Goal: Information Seeking & Learning: Learn about a topic

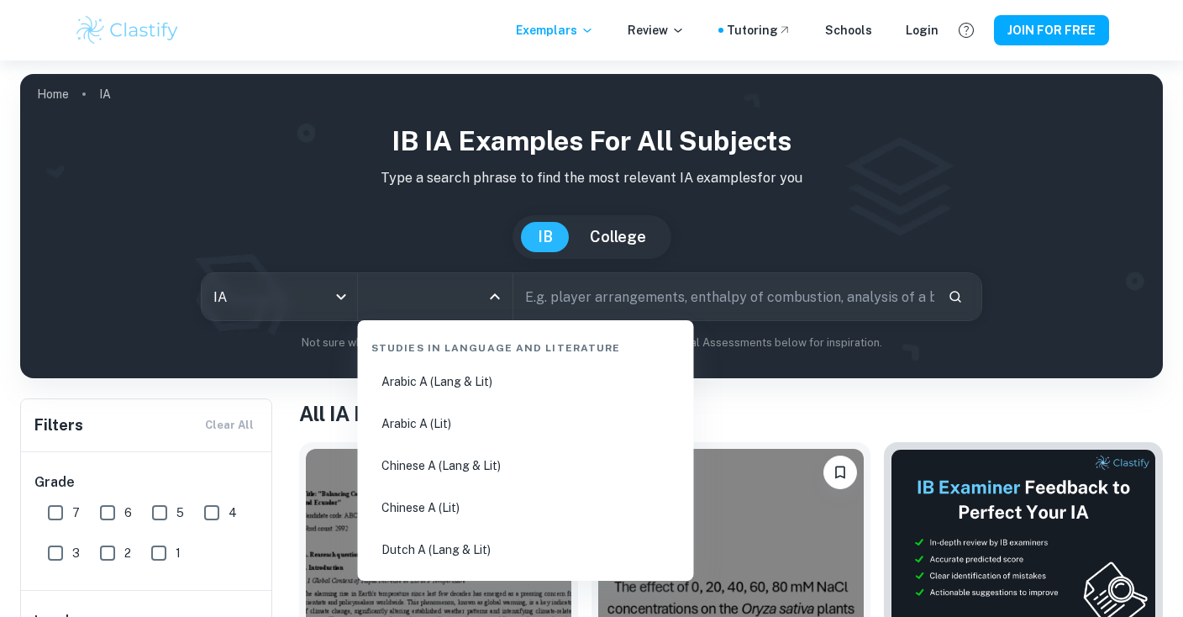
click at [408, 293] on input "All Subjects" at bounding box center [423, 297] width 115 height 32
click at [323, 305] on body "We value your privacy We use cookies to enhance your browsing experience, serve…" at bounding box center [591, 369] width 1183 height 617
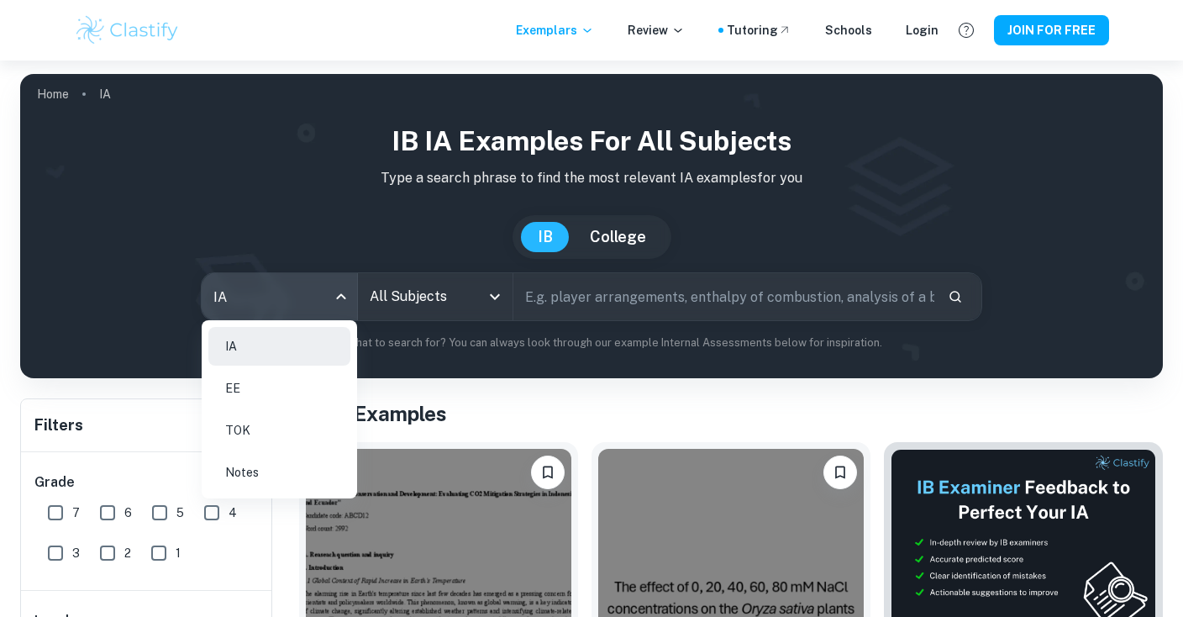
click at [313, 456] on li "Notes" at bounding box center [279, 472] width 142 height 39
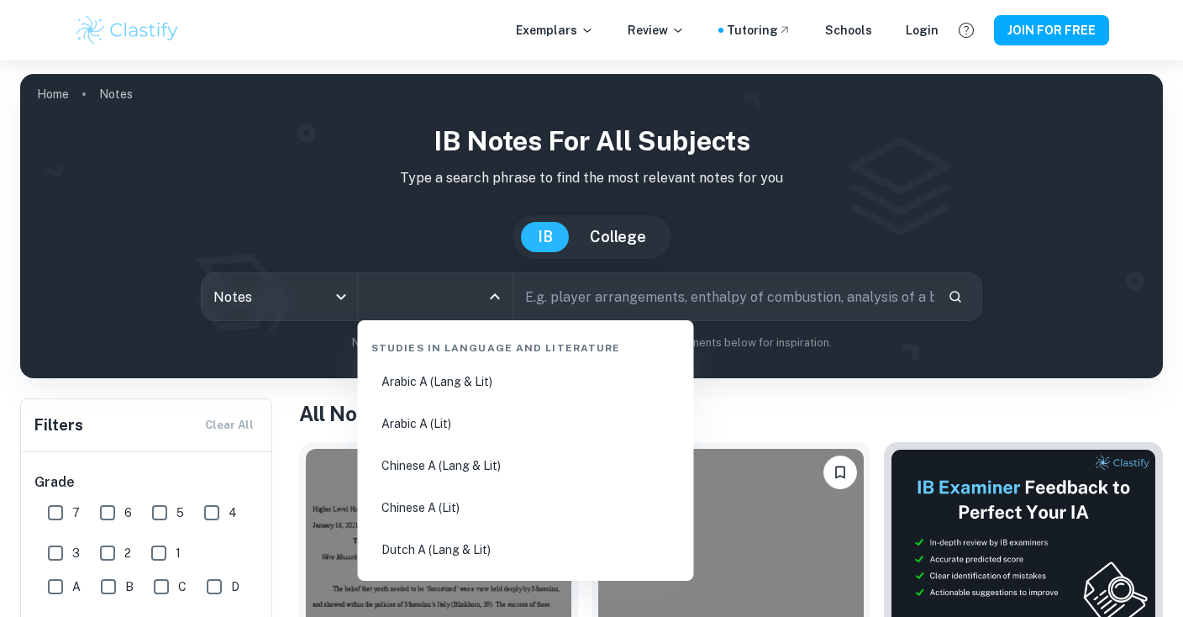
click at [430, 294] on input "All Subjects" at bounding box center [423, 297] width 115 height 32
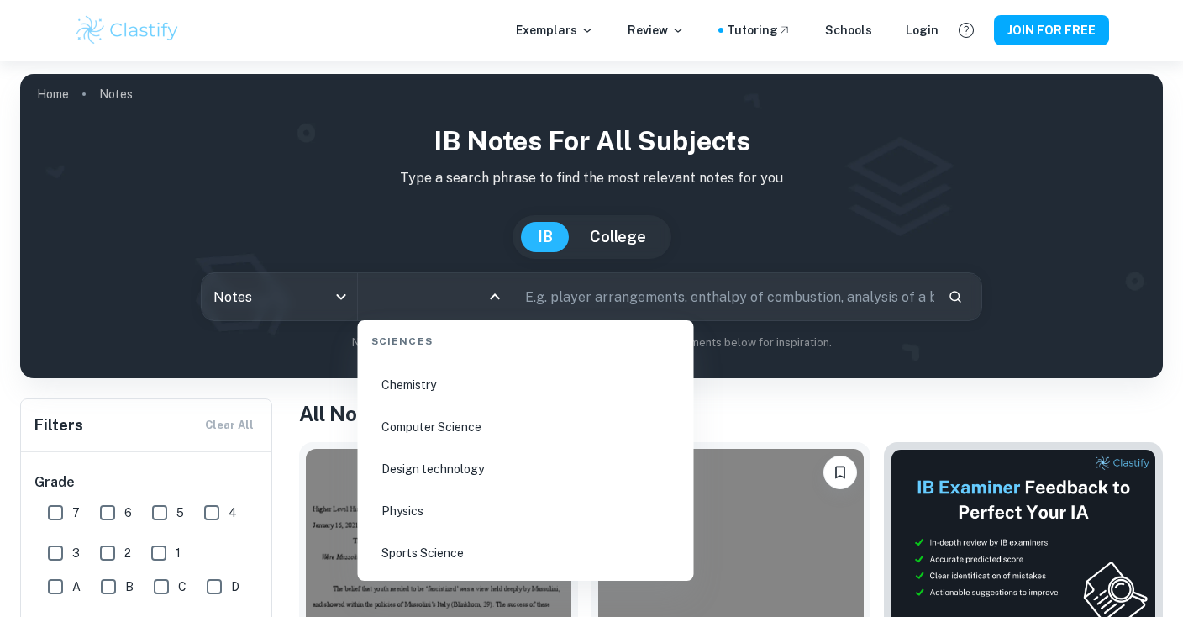
scroll to position [3044, 0]
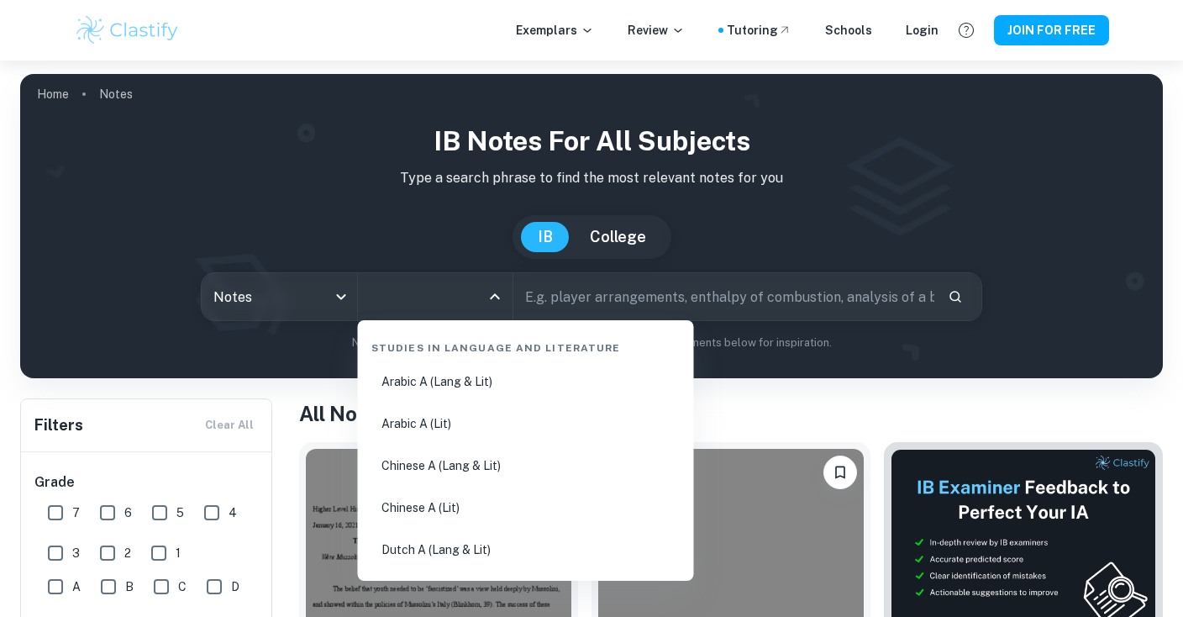
click at [469, 298] on input "All Subjects" at bounding box center [423, 297] width 115 height 32
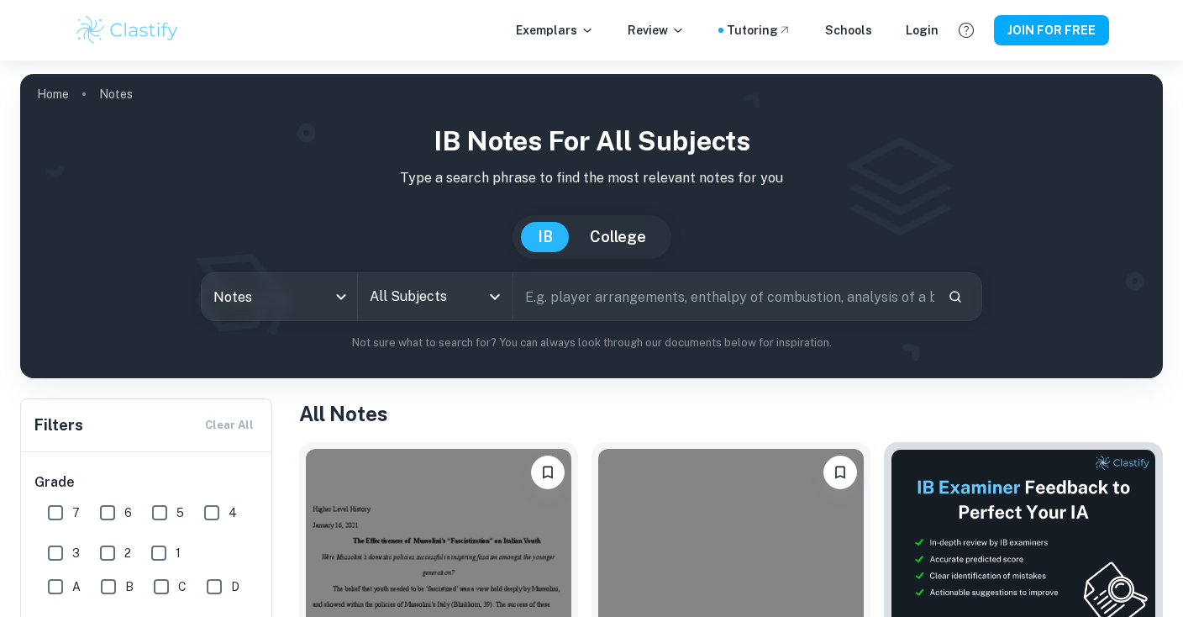
click at [417, 306] on input "All Subjects" at bounding box center [423, 297] width 115 height 32
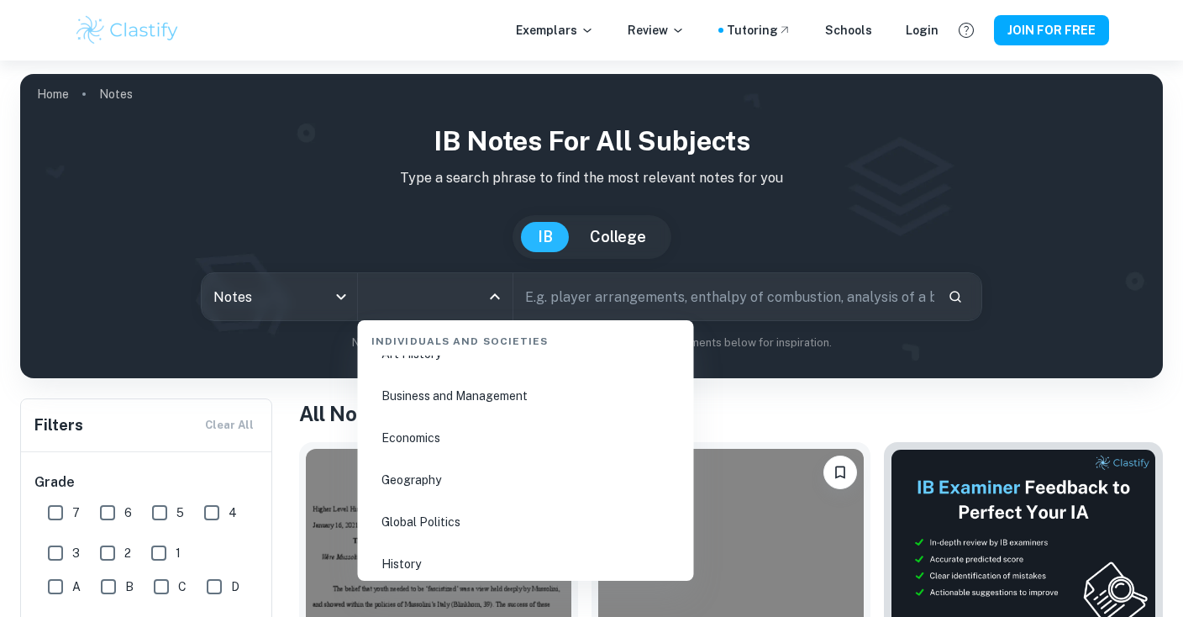
scroll to position [2002, 0]
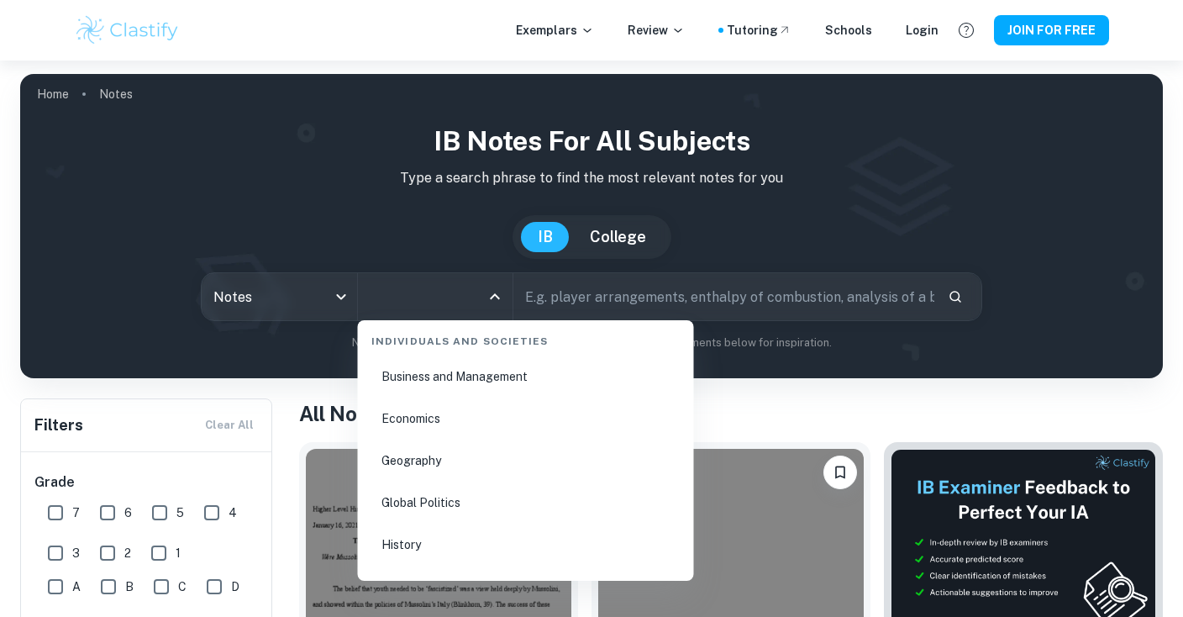
click at [453, 462] on li "Geography" at bounding box center [526, 460] width 323 height 39
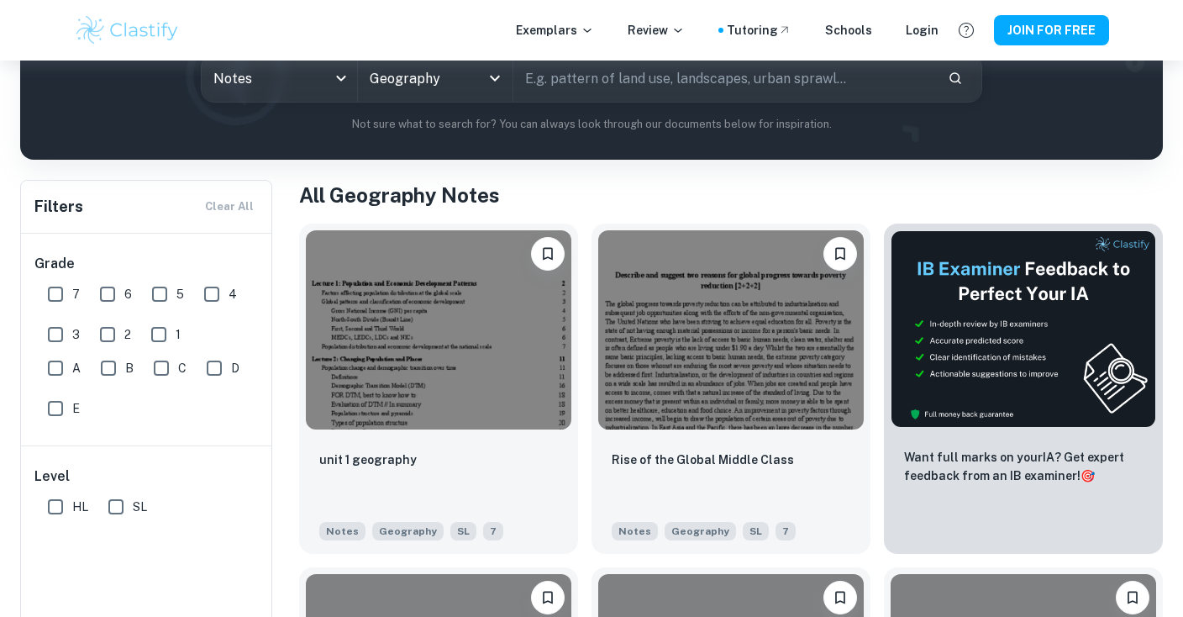
scroll to position [222, 0]
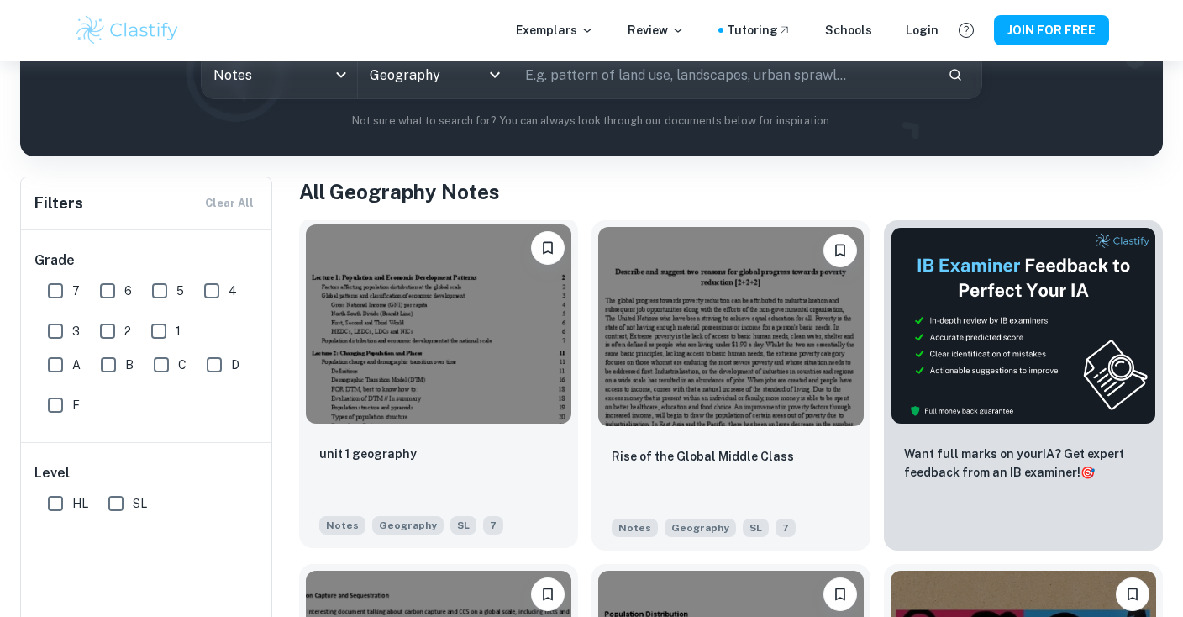
click at [422, 308] on img at bounding box center [439, 323] width 266 height 199
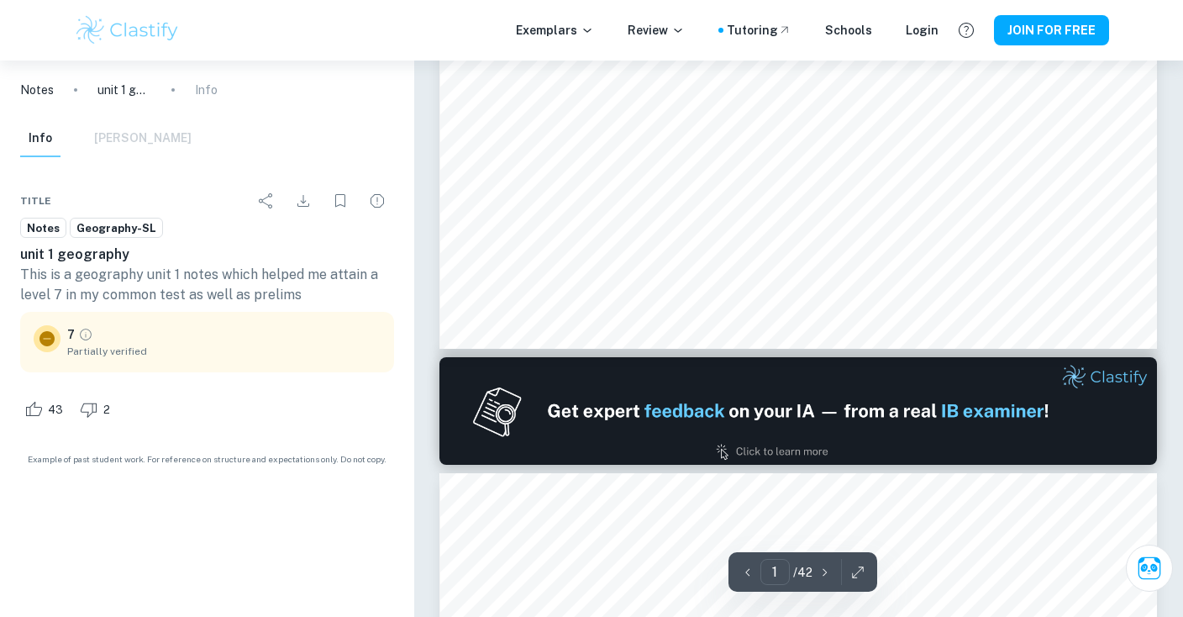
scroll to position [810, 0]
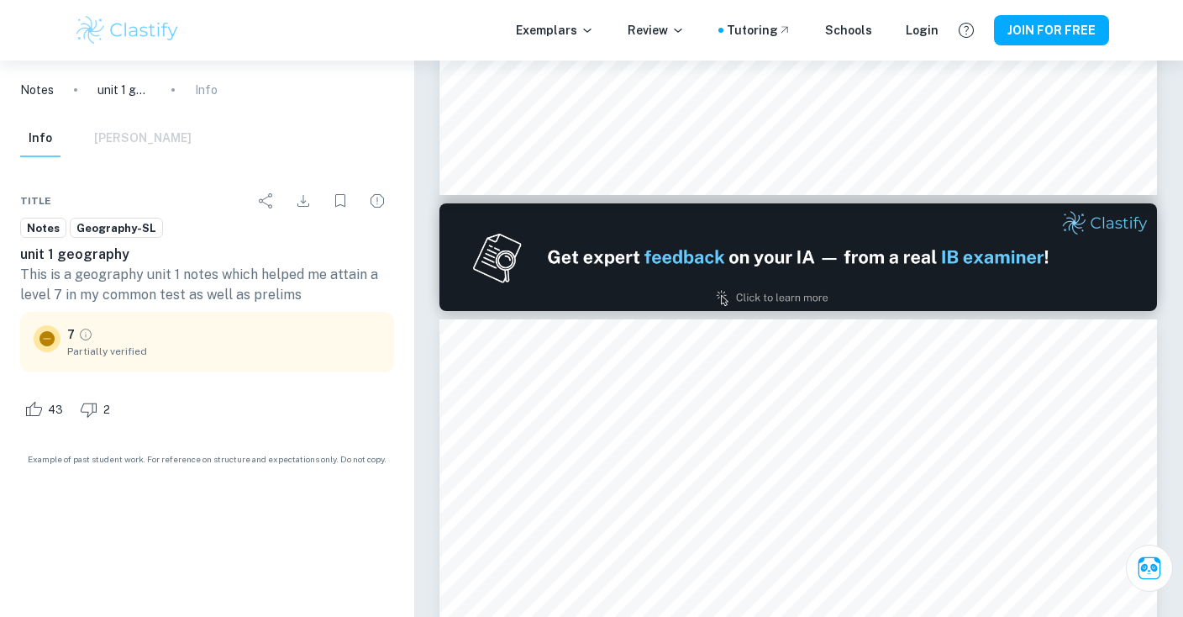
type input "2"
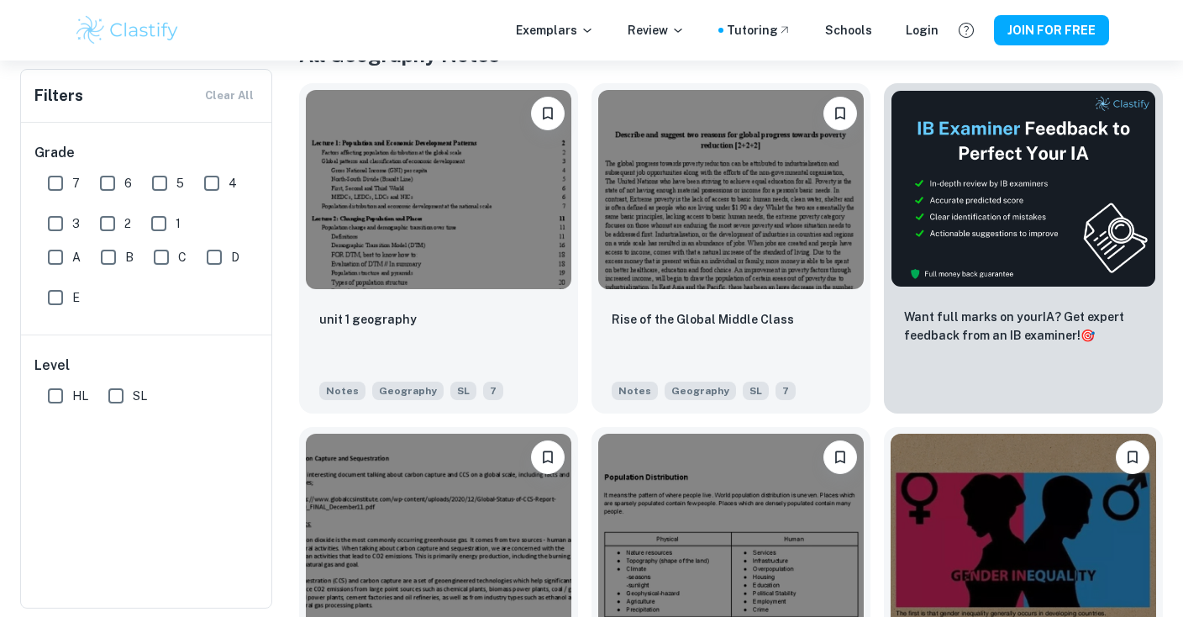
scroll to position [613, 0]
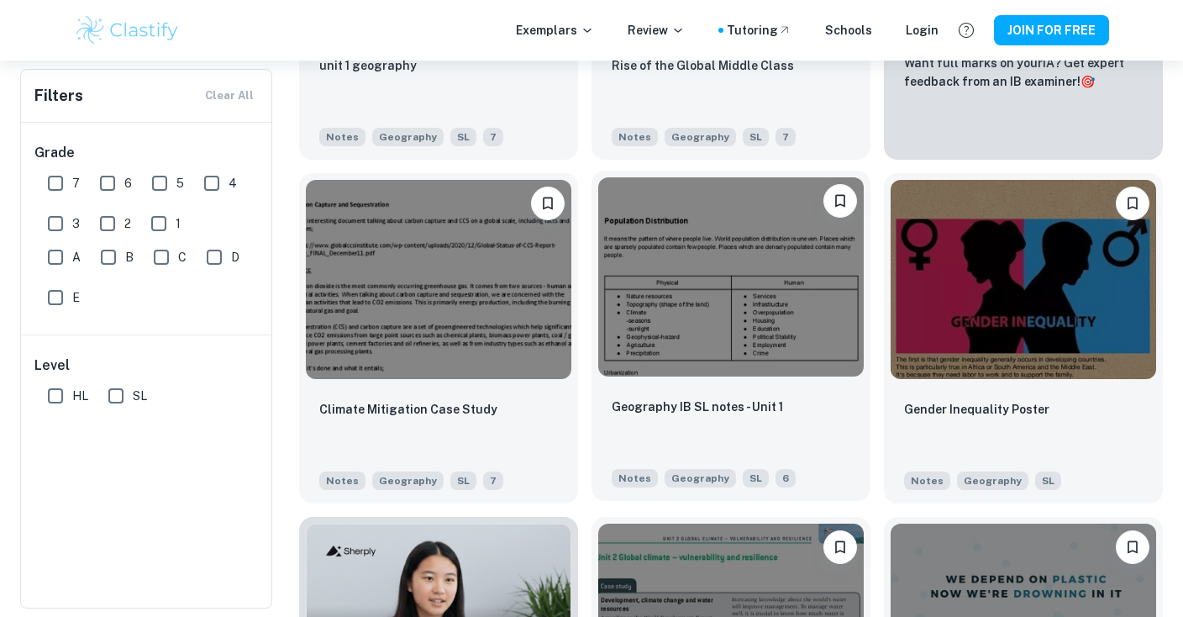
click at [704, 301] on img at bounding box center [731, 276] width 266 height 199
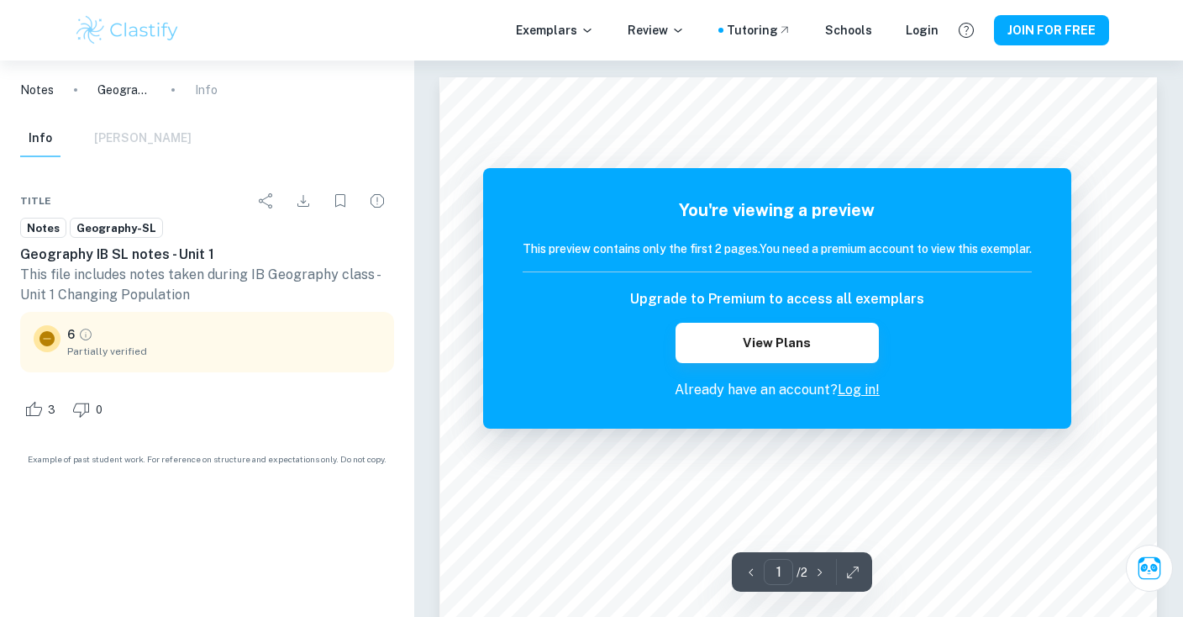
drag, startPoint x: 731, startPoint y: 348, endPoint x: 974, endPoint y: -40, distance: 458.0
click at [974, 0] on html "We value your privacy We use cookies to enhance your browsing experience, serve…" at bounding box center [591, 308] width 1183 height 617
click at [817, 309] on div "Upgrade to Premium to access all exemplars View Plans" at bounding box center [777, 326] width 509 height 74
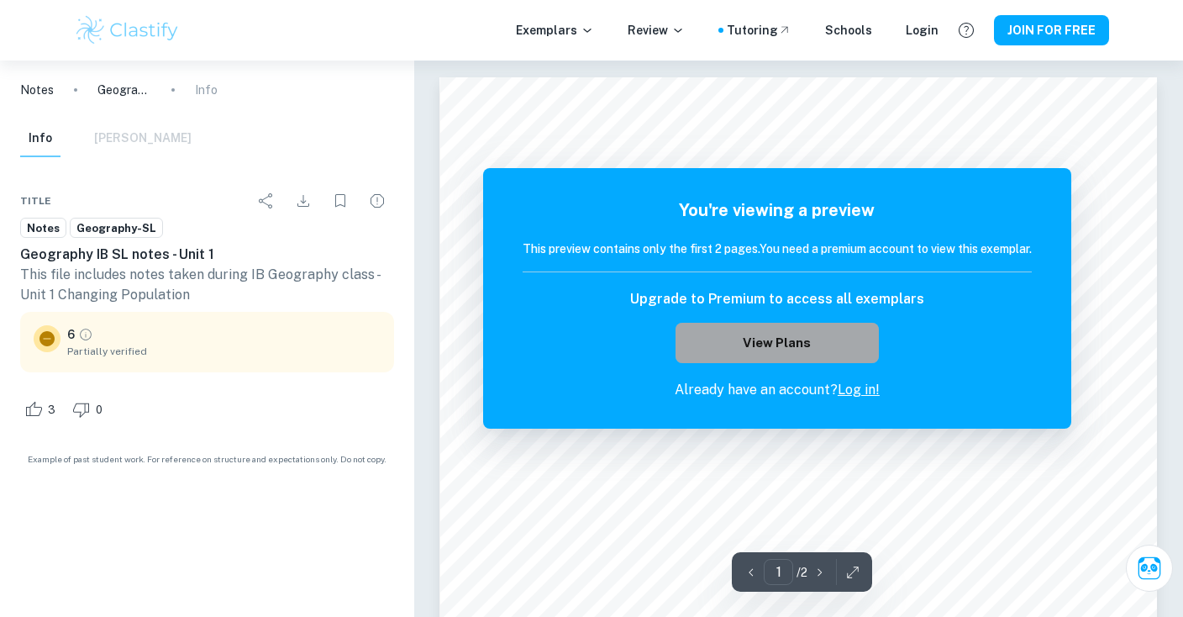
click at [813, 328] on button "View Plans" at bounding box center [777, 343] width 203 height 40
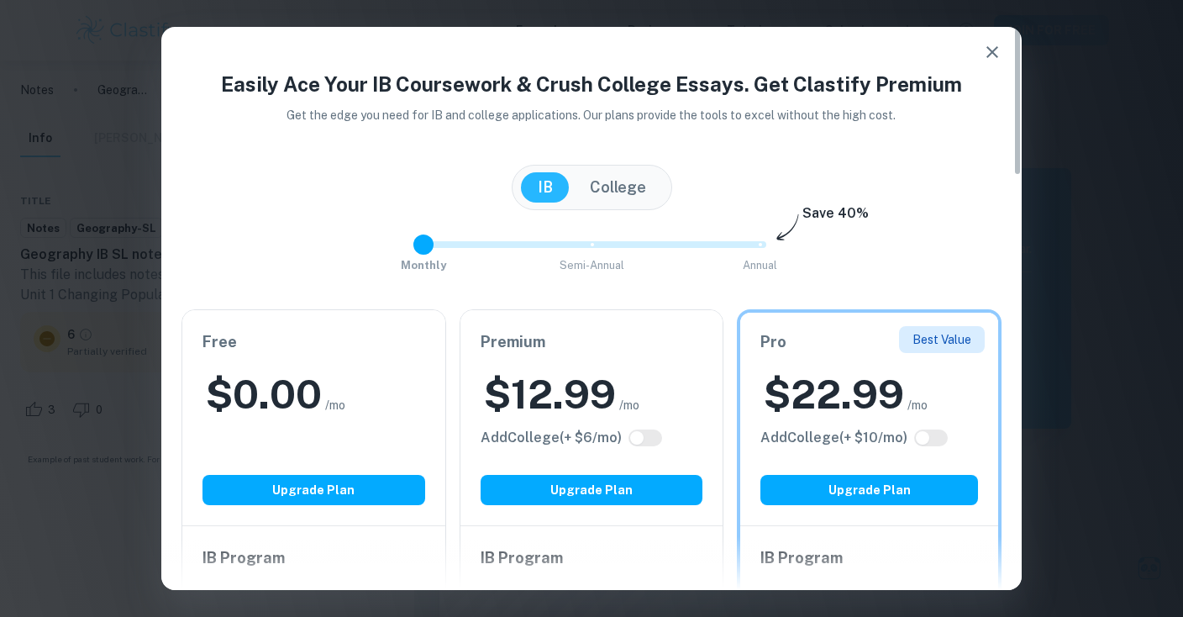
type input "2"
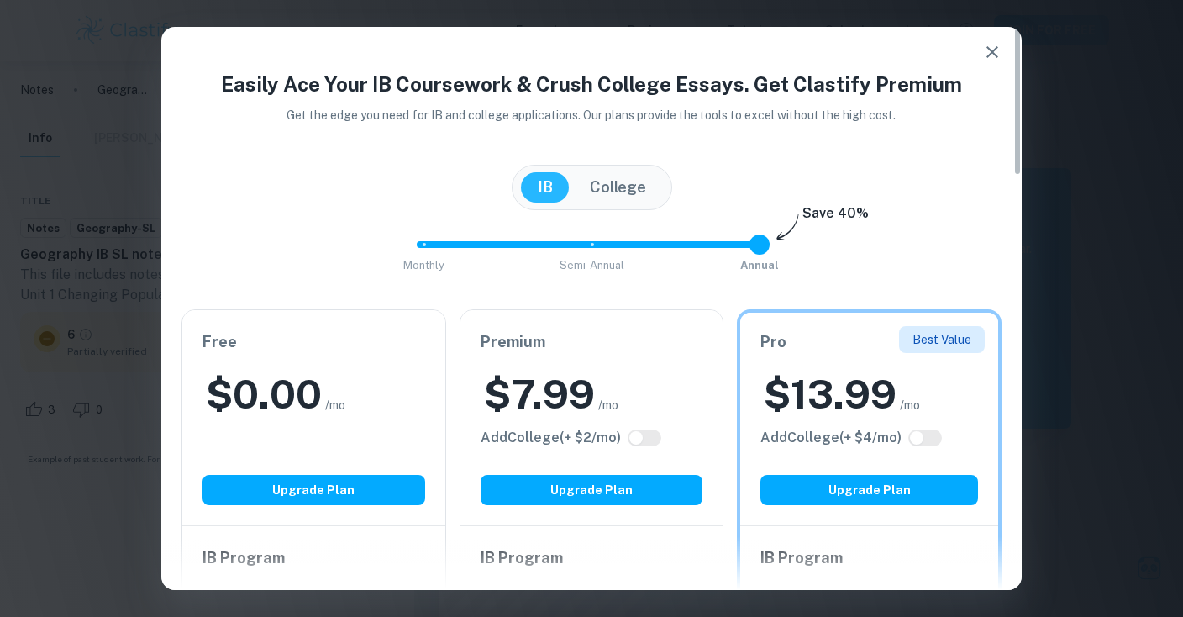
drag, startPoint x: 757, startPoint y: 254, endPoint x: 801, endPoint y: 255, distance: 43.7
click at [801, 255] on div "Monthly Semi-Annual Annual Save 40%" at bounding box center [592, 252] width 820 height 45
click at [1002, 71] on div "Easily Ace Your IB Coursework & Crush College Essays. Get Clastify Premium Get …" at bounding box center [591, 613] width 861 height 1089
click at [998, 61] on icon "button" at bounding box center [993, 52] width 20 height 20
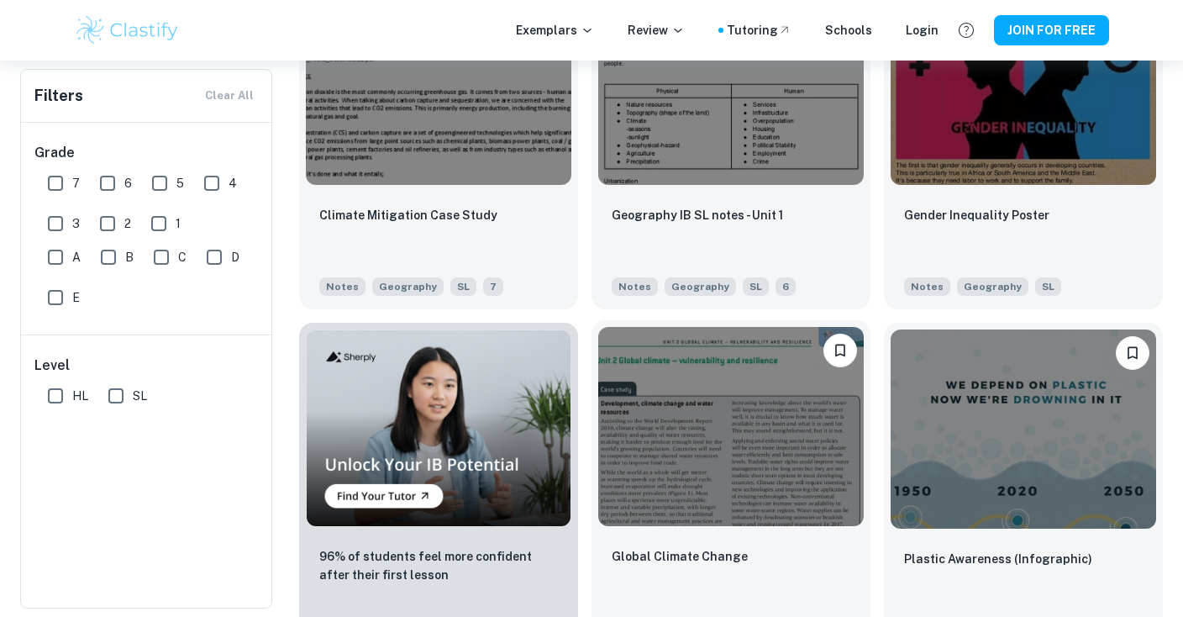
scroll to position [815, 0]
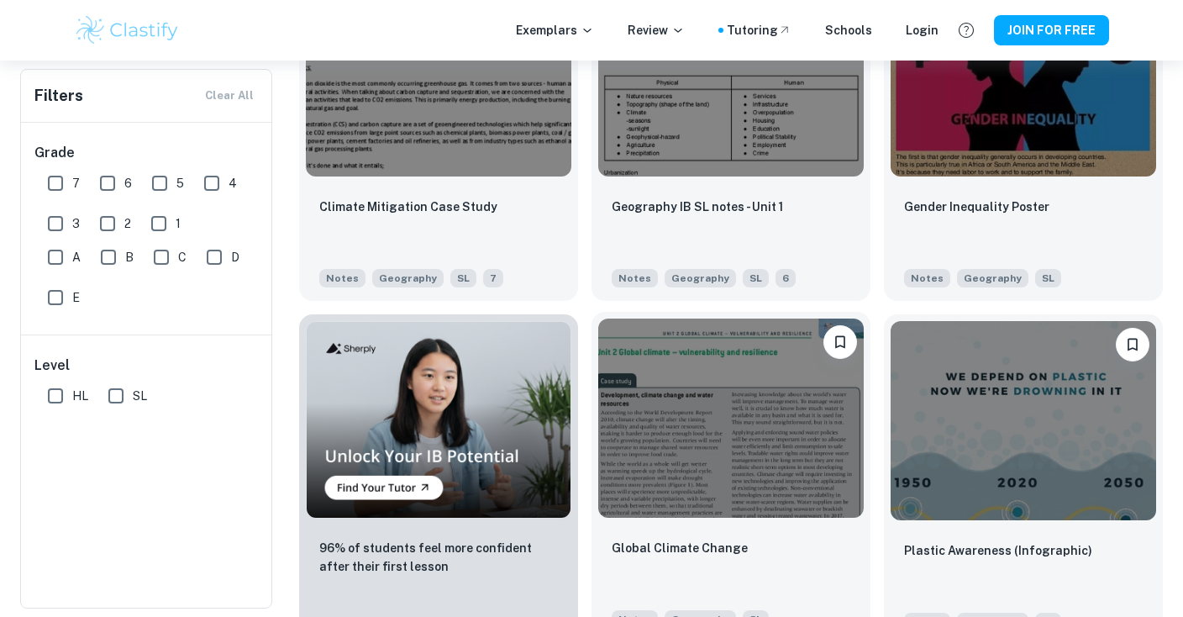
click at [678, 383] on img at bounding box center [731, 418] width 266 height 199
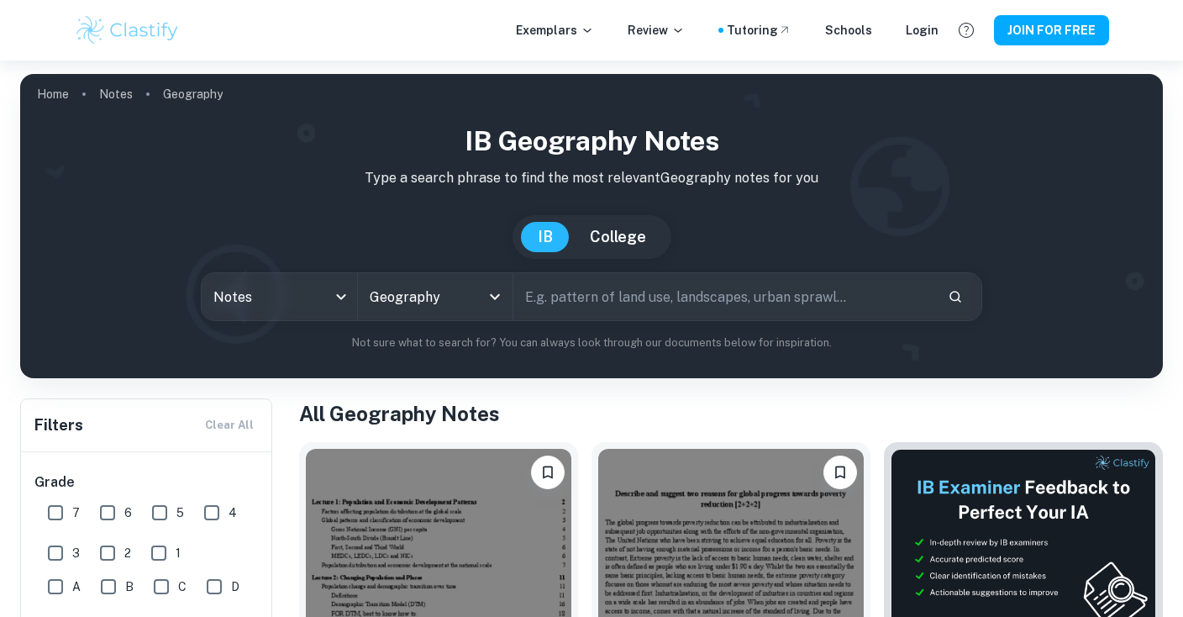
click at [564, 298] on input "text" at bounding box center [724, 296] width 421 height 47
type input "population"
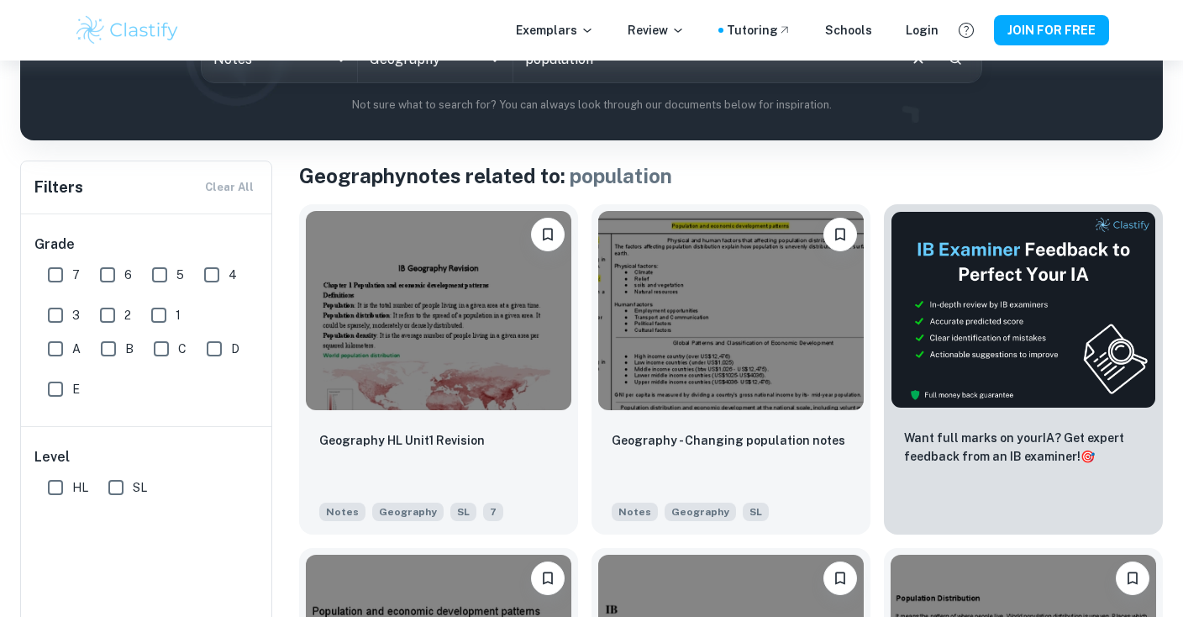
scroll to position [242, 0]
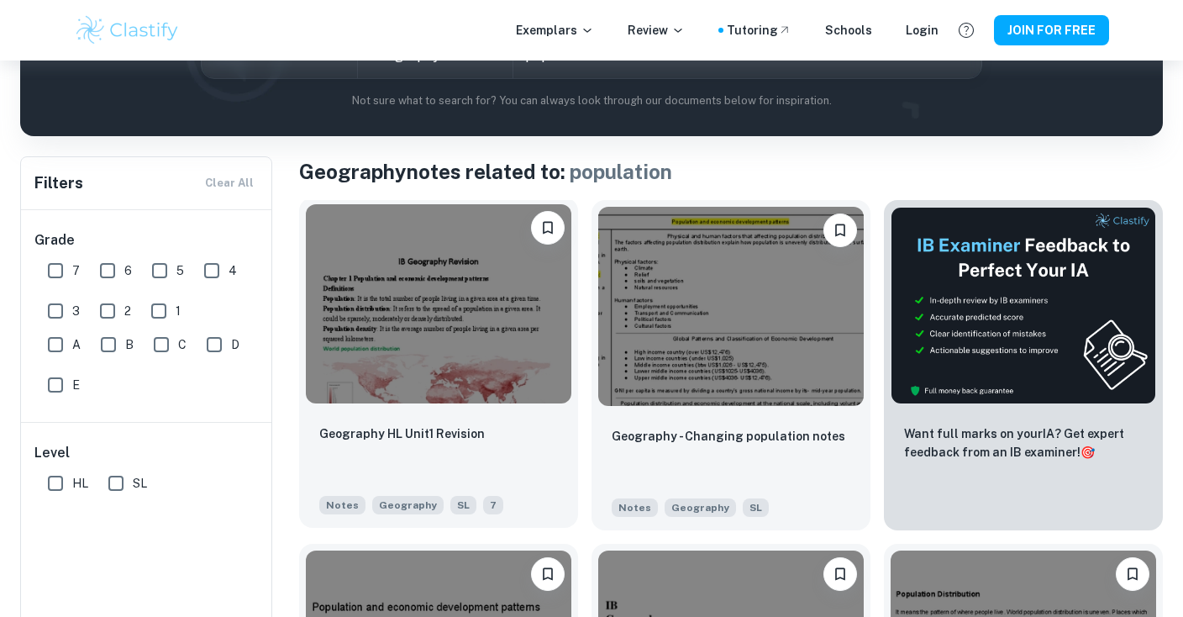
click at [519, 370] on img at bounding box center [439, 303] width 266 height 199
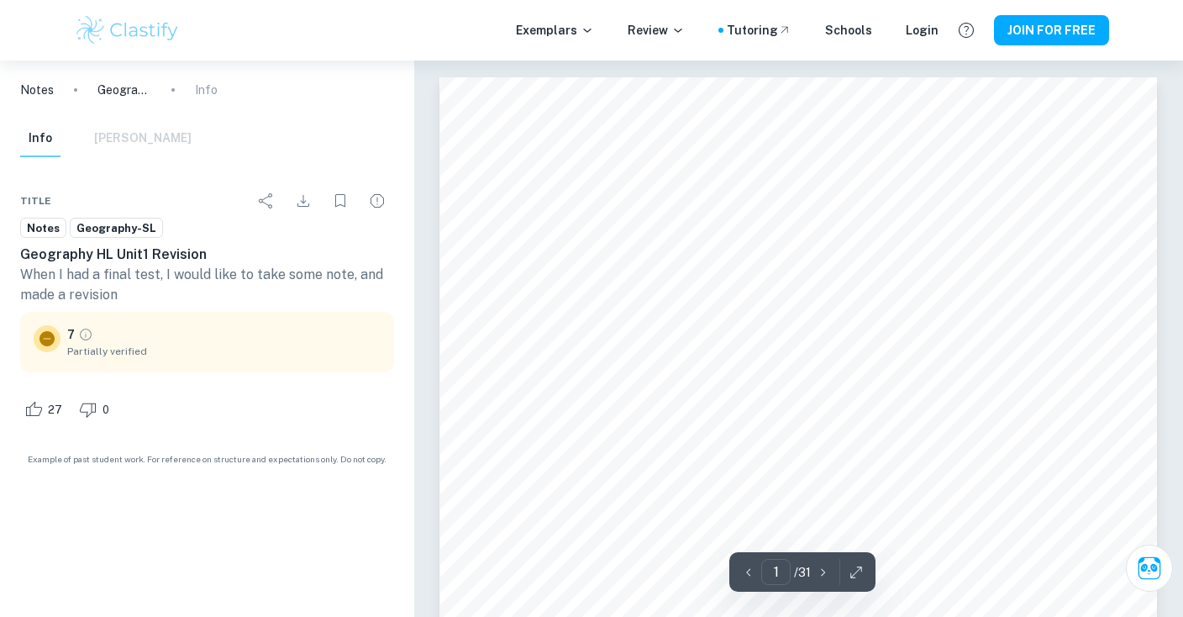
click at [82, 335] on icon "Grade partially verified" at bounding box center [85, 334] width 15 height 15
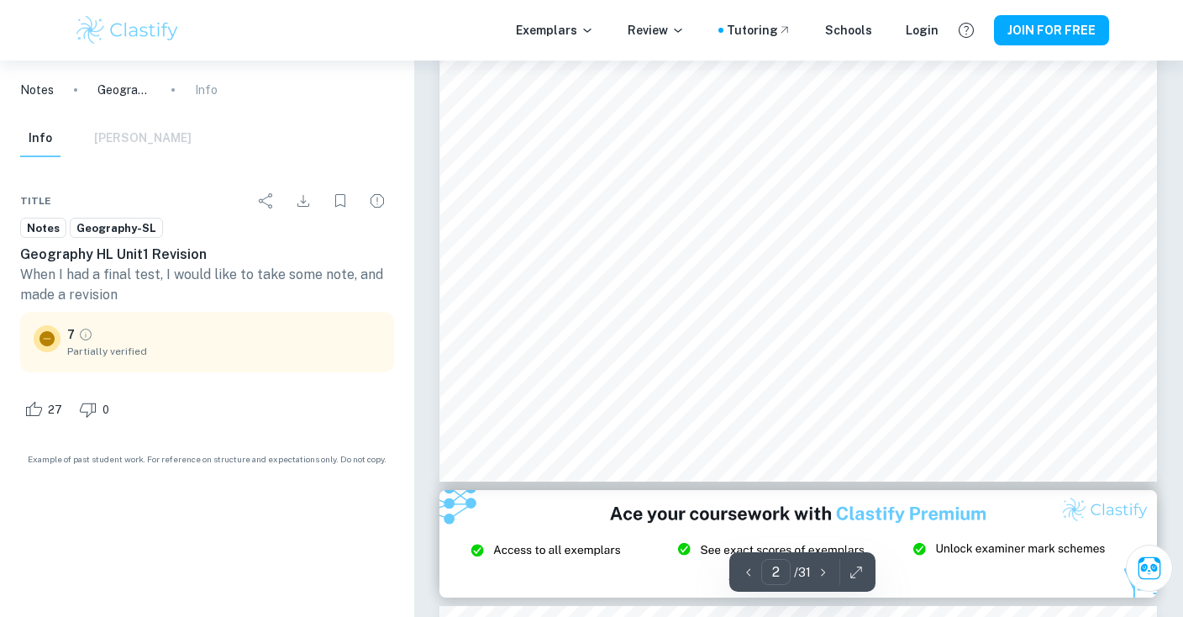
scroll to position [1456, 0]
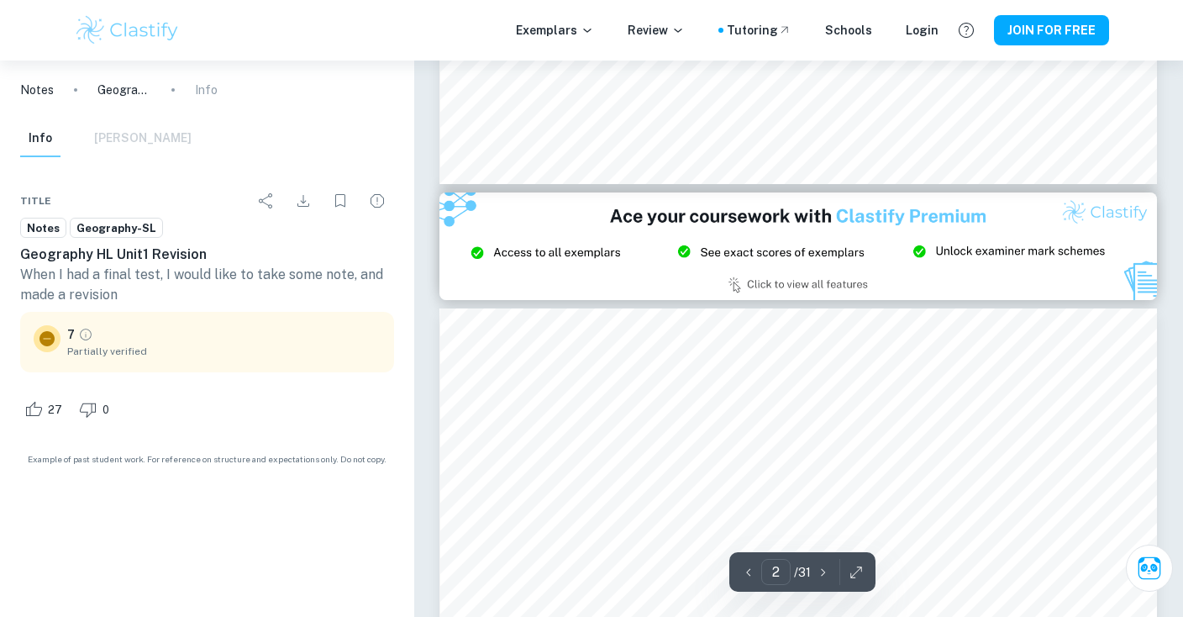
type input "3"
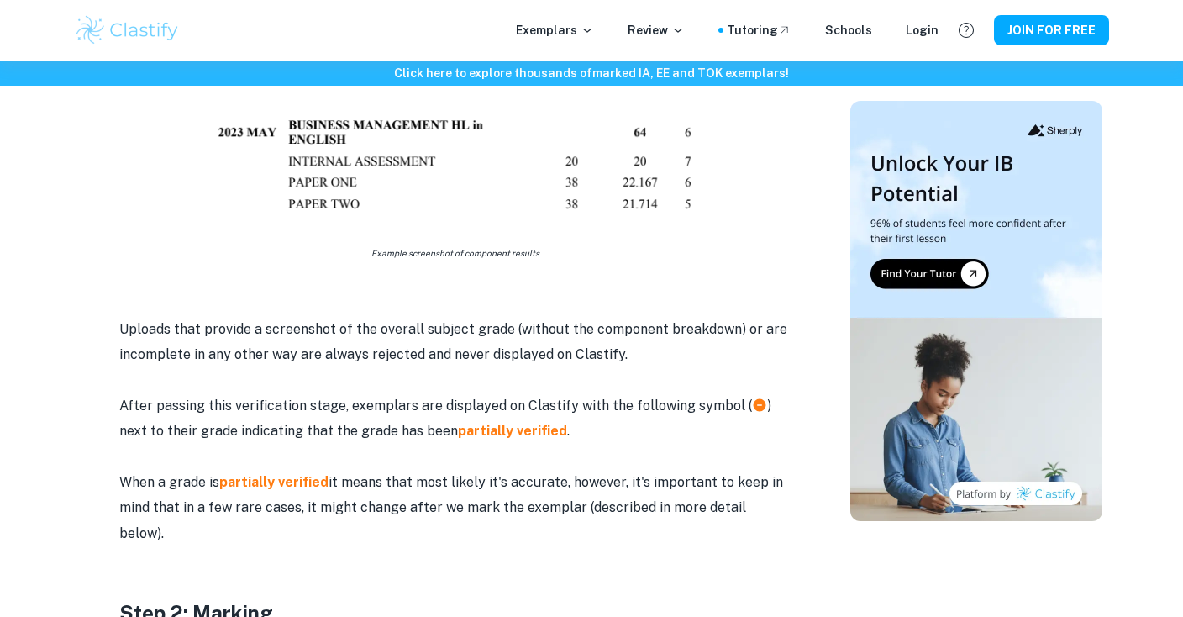
scroll to position [1165, 0]
